Goal: Information Seeking & Learning: Check status

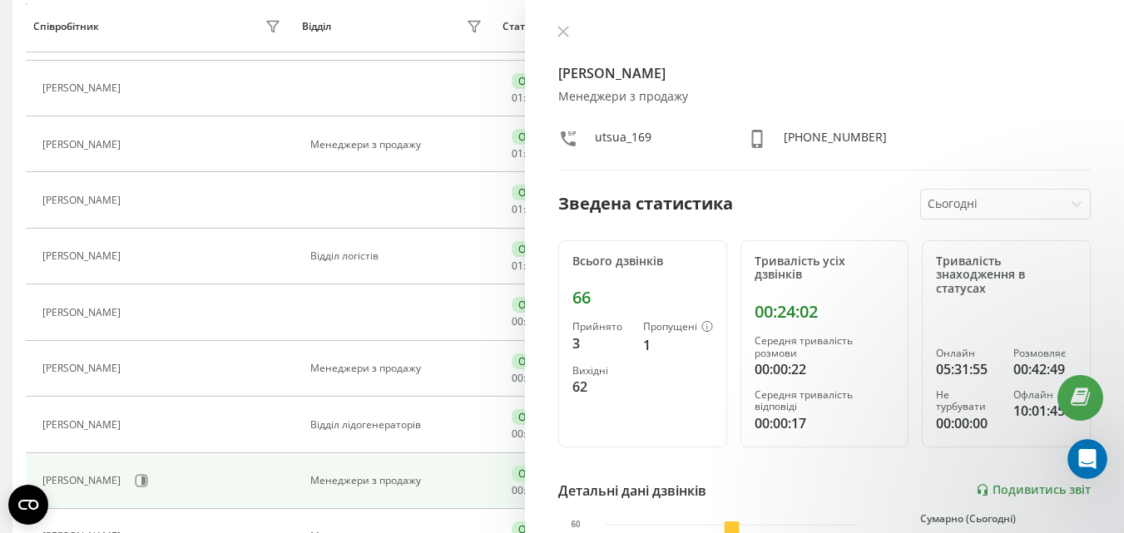
scroll to position [748, 0]
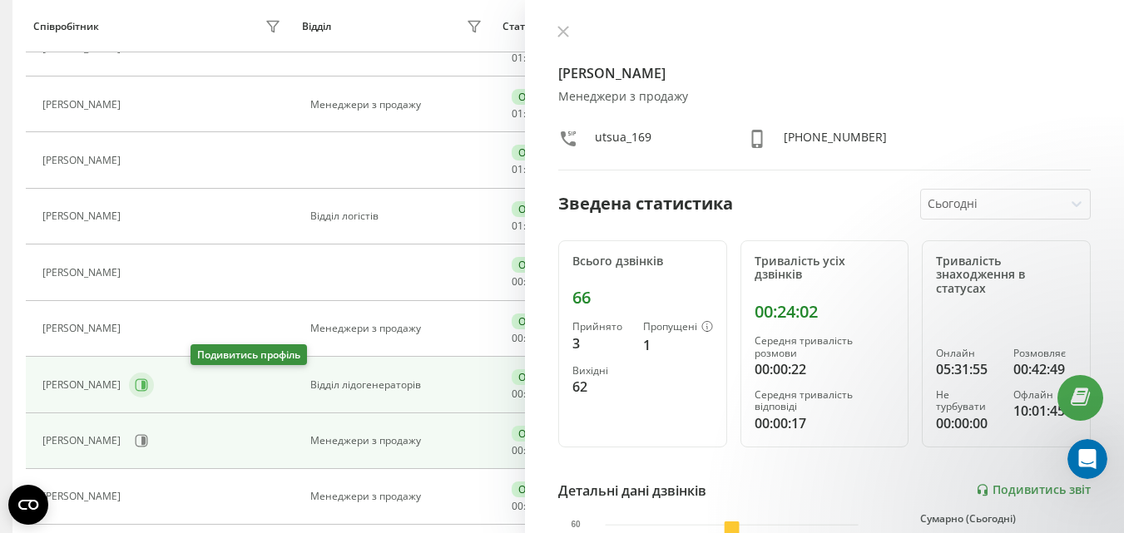
click at [148, 383] on icon at bounding box center [142, 384] width 12 height 12
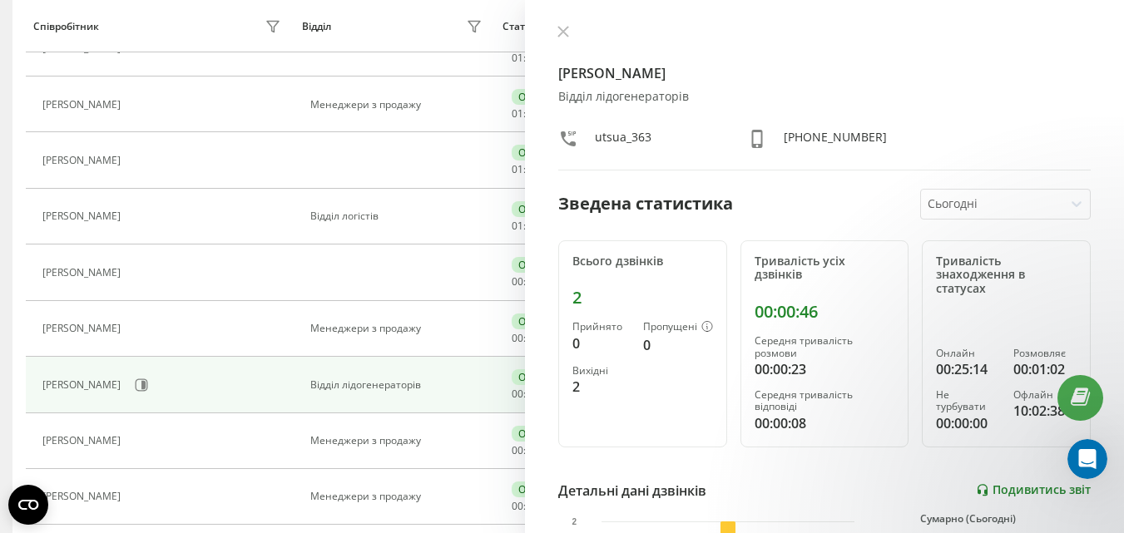
click at [1033, 488] on link "Подивитись звіт" at bounding box center [1033, 490] width 115 height 14
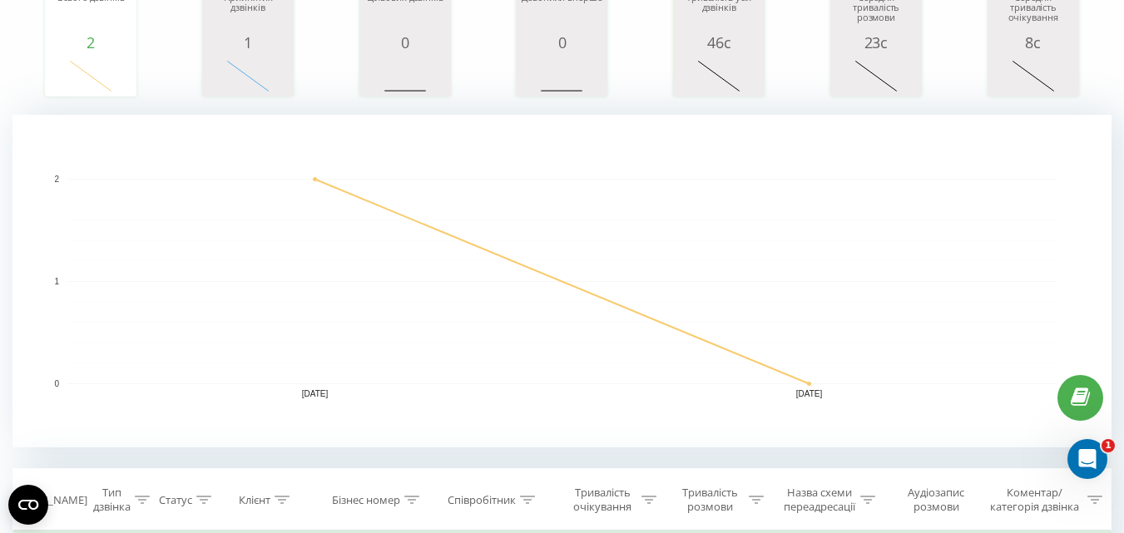
click at [349, 188] on rect "A chart." at bounding box center [561, 281] width 989 height 205
